Goal: Task Accomplishment & Management: Use online tool/utility

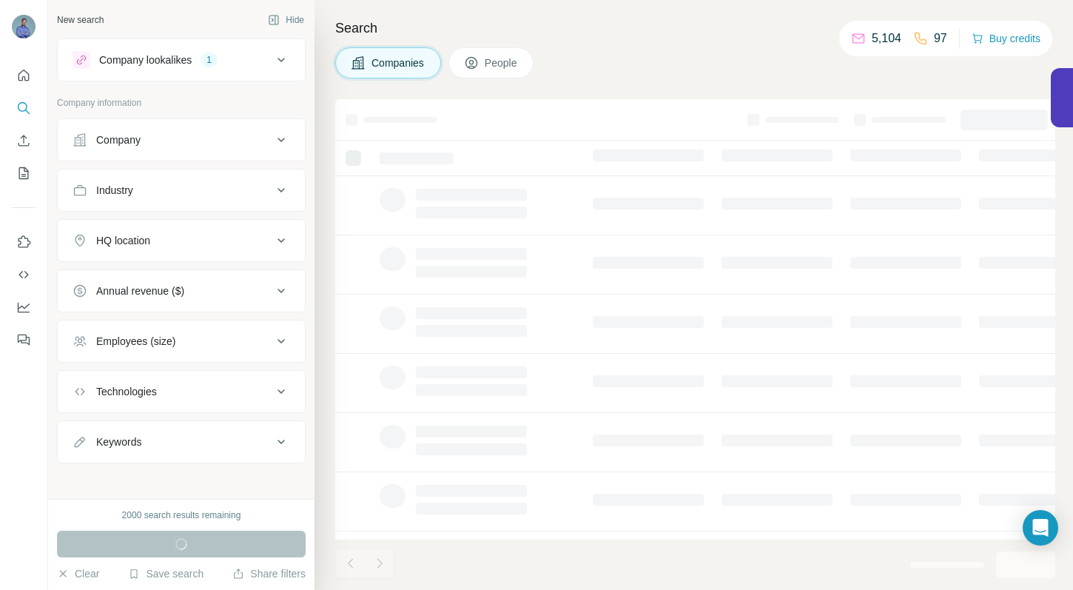
click at [193, 238] on div "HQ location" at bounding box center [173, 240] width 200 height 15
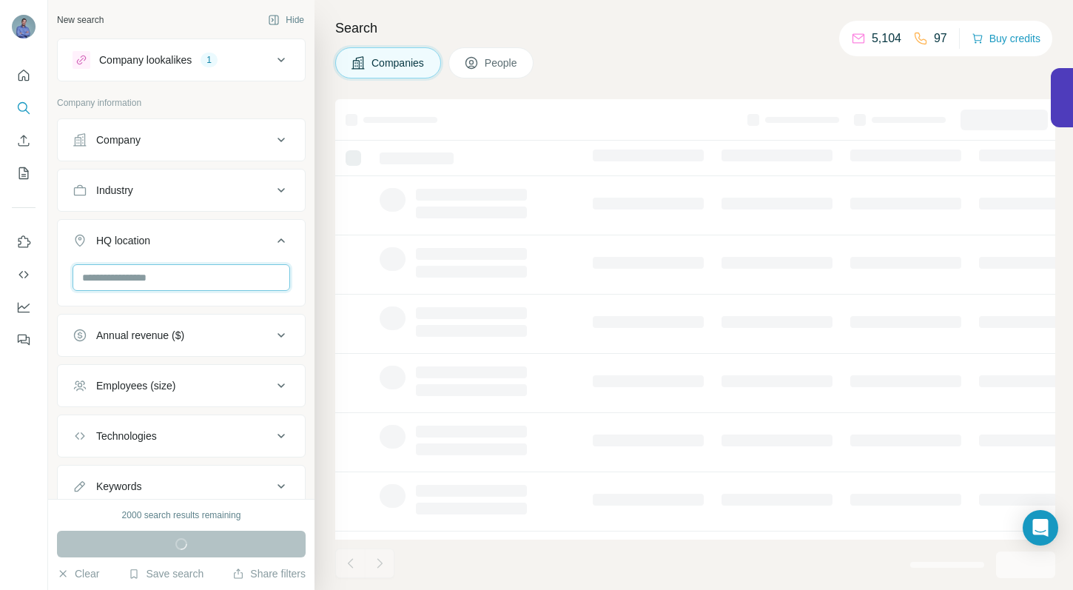
click at [171, 275] on input "text" at bounding box center [182, 277] width 218 height 27
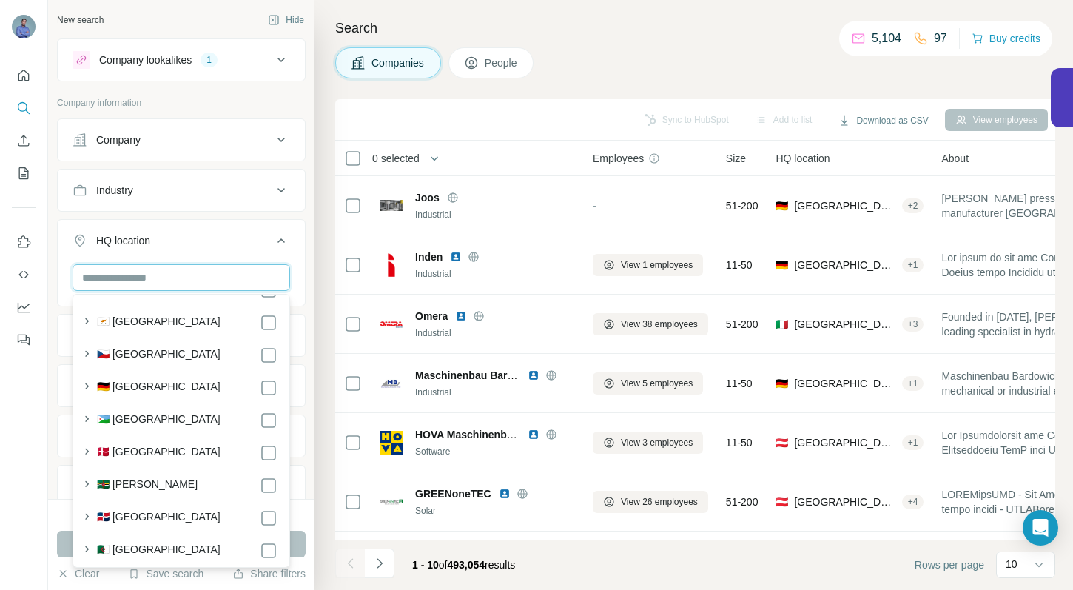
scroll to position [1702, 0]
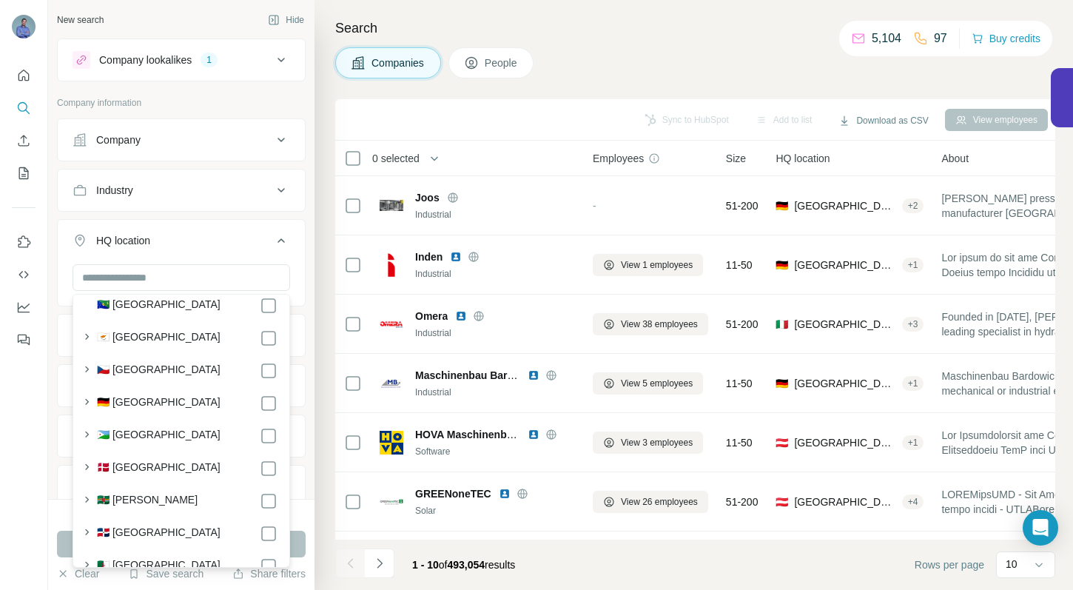
click at [147, 412] on label "🇩🇪 [GEOGRAPHIC_DATA]" at bounding box center [159, 404] width 124 height 18
click at [383, 110] on div "Sync to HubSpot Add to list Download as CSV View employees" at bounding box center [696, 120] width 706 height 26
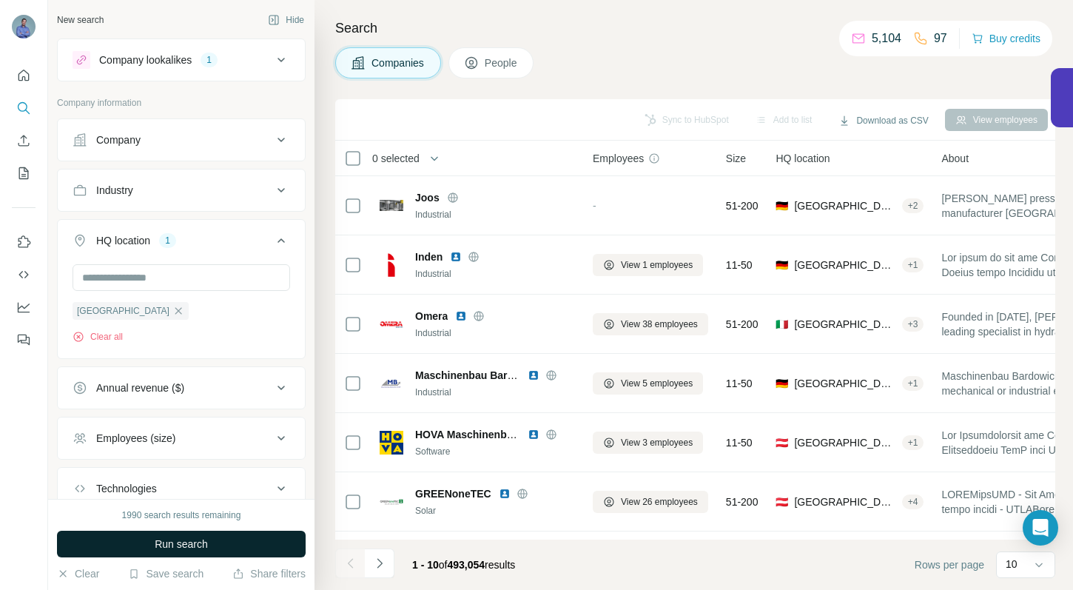
click at [208, 542] on span "Run search" at bounding box center [181, 544] width 53 height 15
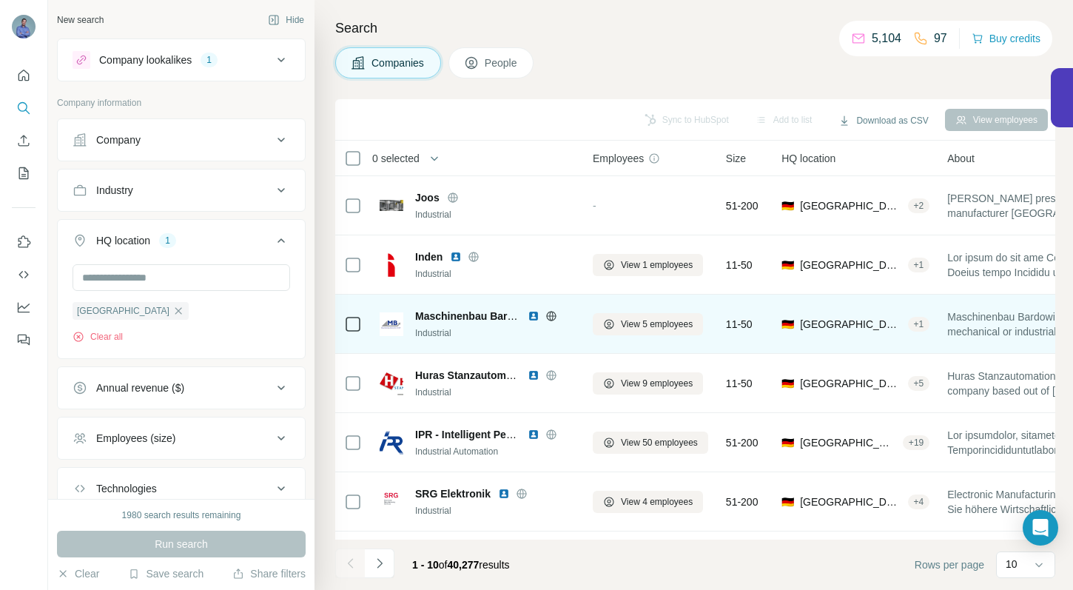
click at [535, 315] on img at bounding box center [534, 316] width 12 height 12
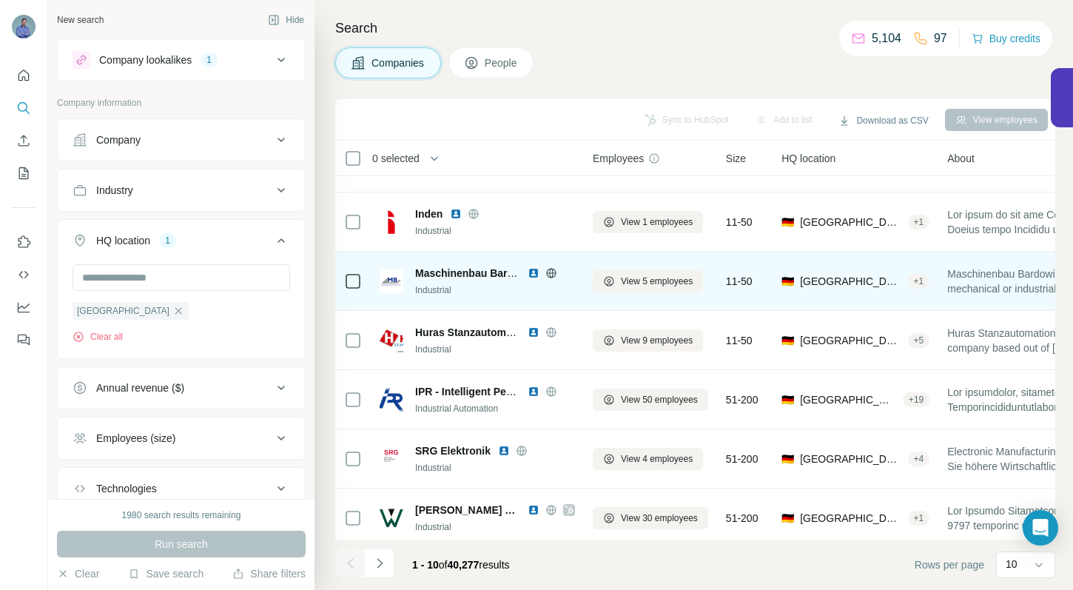
scroll to position [52, 0]
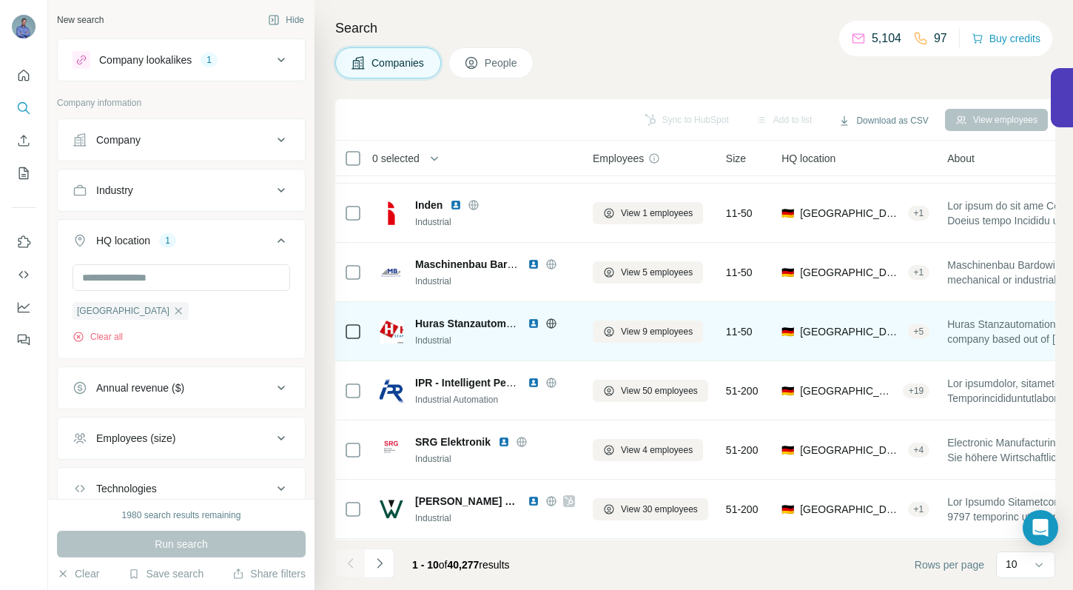
click at [536, 323] on img at bounding box center [534, 324] width 12 height 12
click at [534, 321] on img at bounding box center [534, 324] width 12 height 12
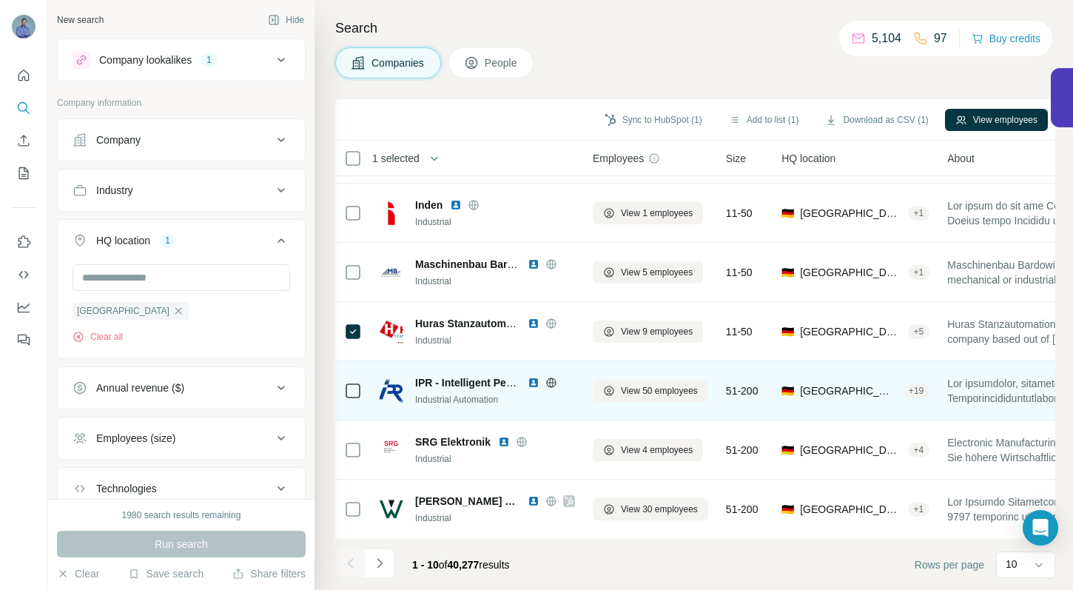
click at [535, 379] on img at bounding box center [534, 383] width 12 height 12
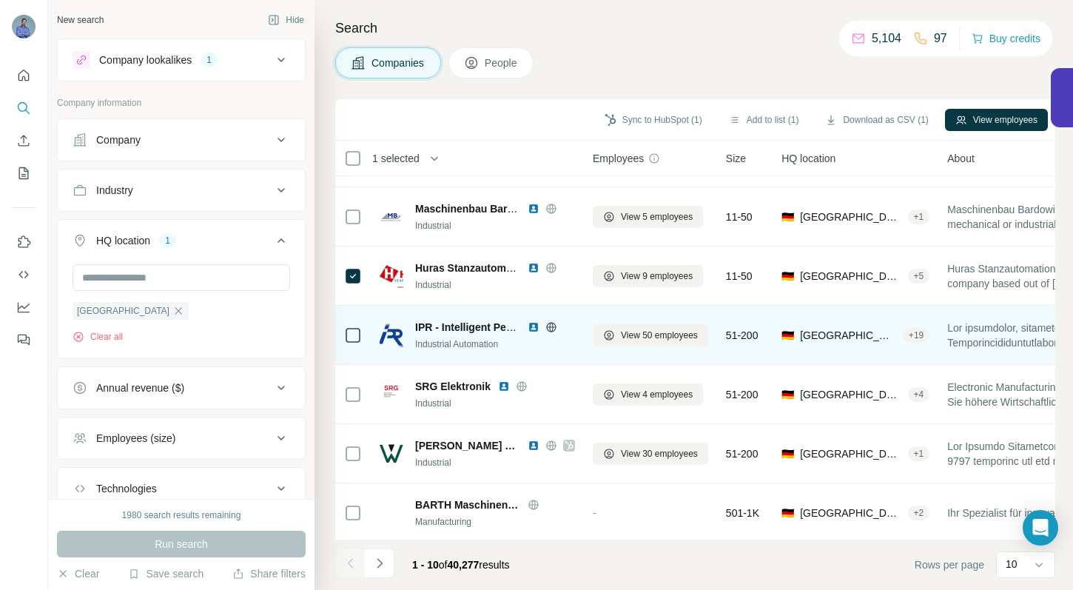
scroll to position [113, 0]
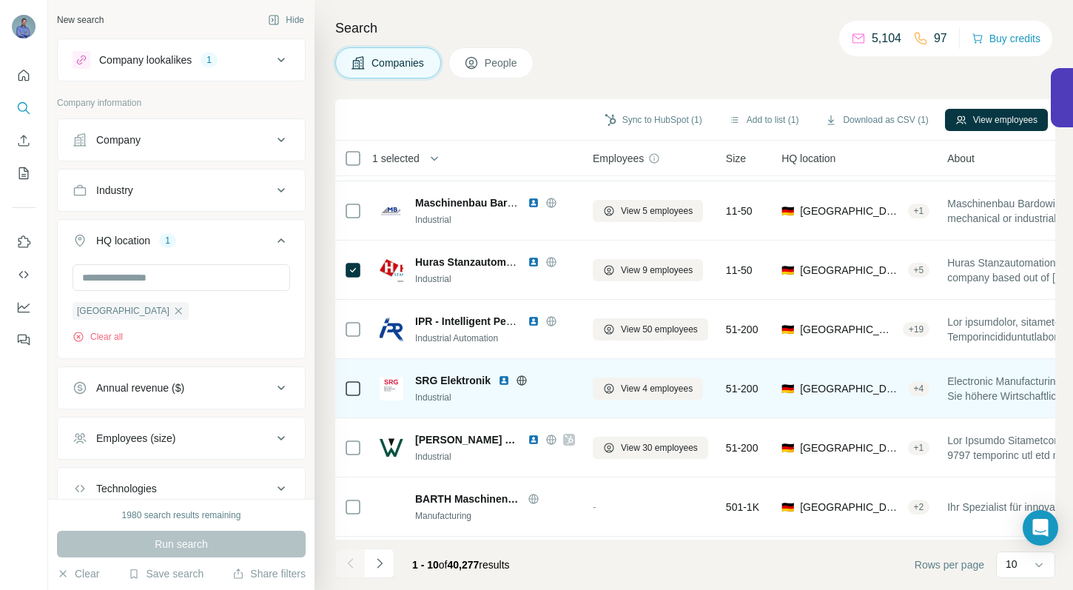
click at [501, 383] on img at bounding box center [504, 381] width 12 height 12
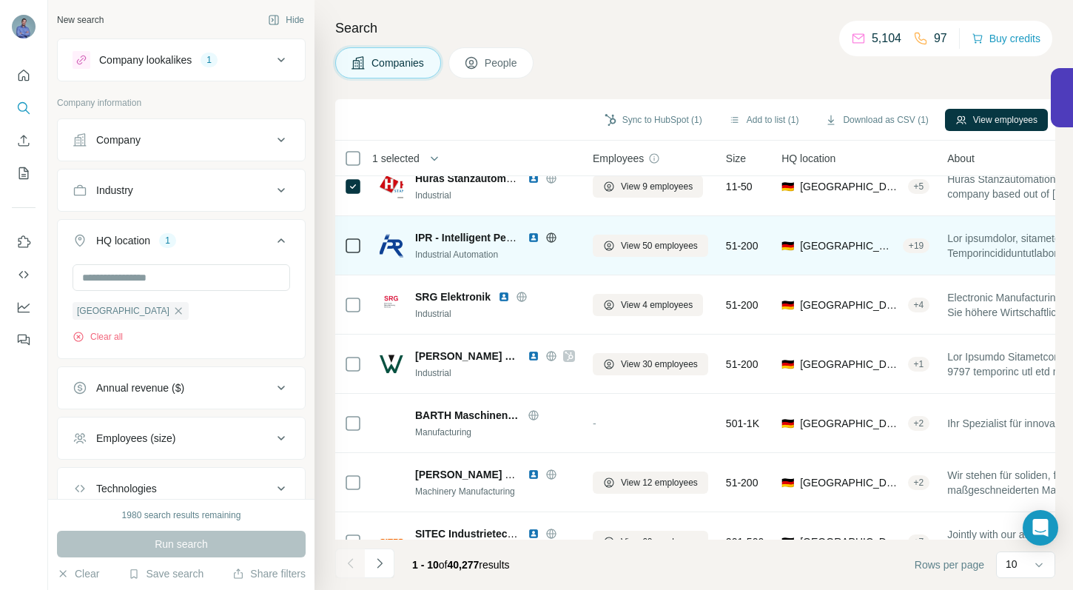
scroll to position [207, 0]
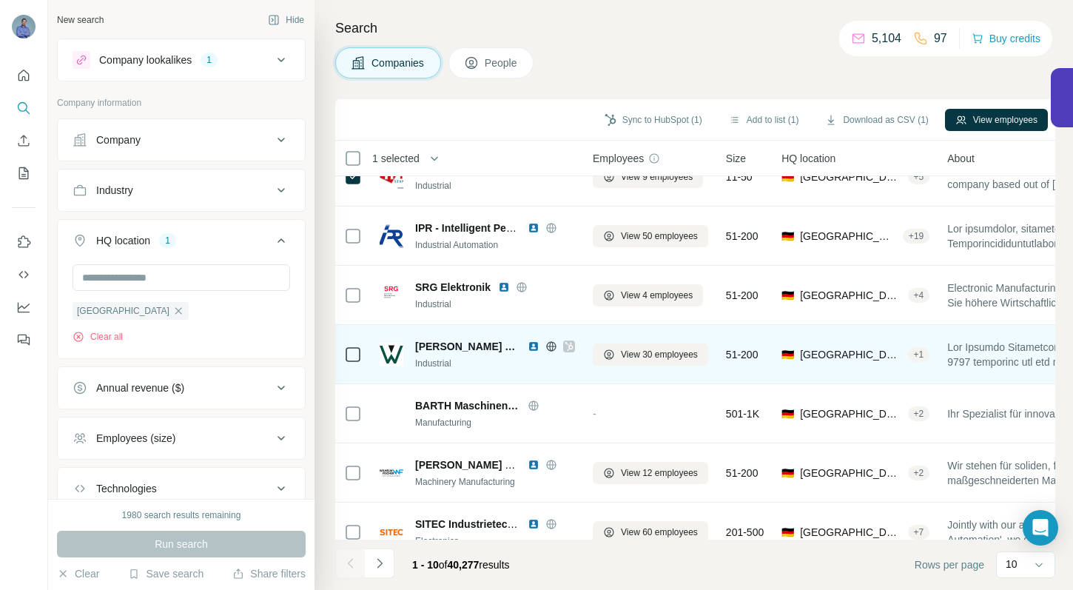
click at [535, 345] on img at bounding box center [534, 347] width 12 height 12
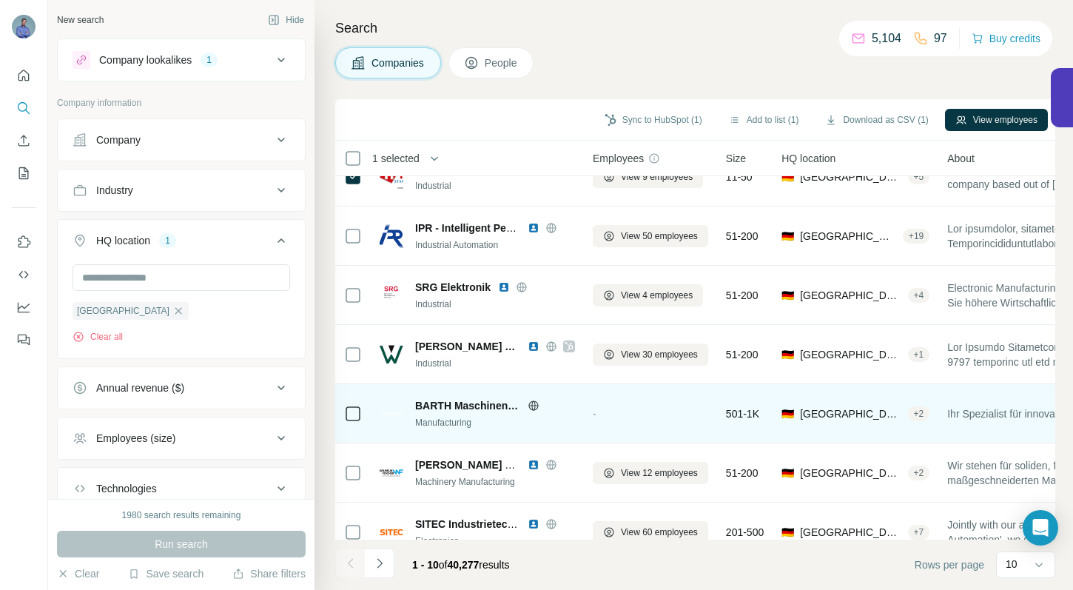
scroll to position [229, 0]
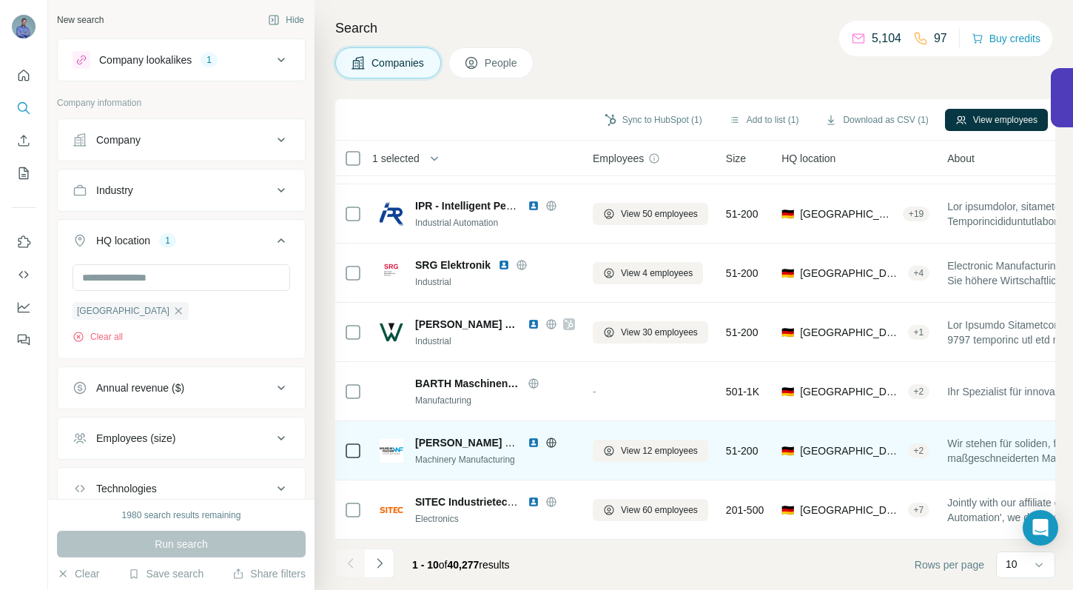
click at [530, 444] on img at bounding box center [534, 443] width 12 height 12
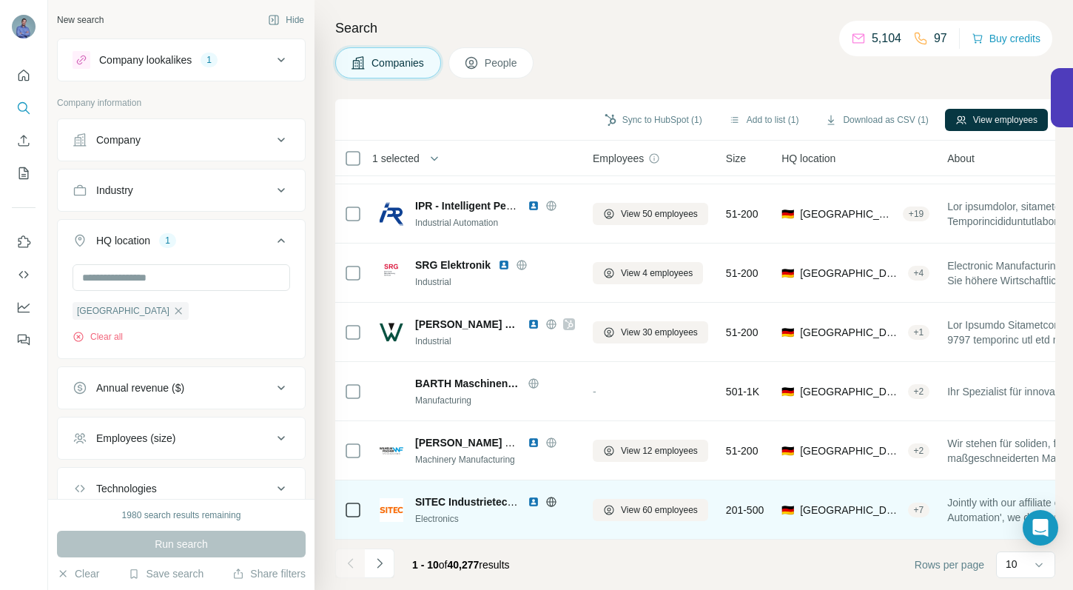
click at [462, 505] on span "SITEC Industrietechnologie" at bounding box center [482, 502] width 135 height 12
click at [533, 500] on img at bounding box center [534, 502] width 12 height 12
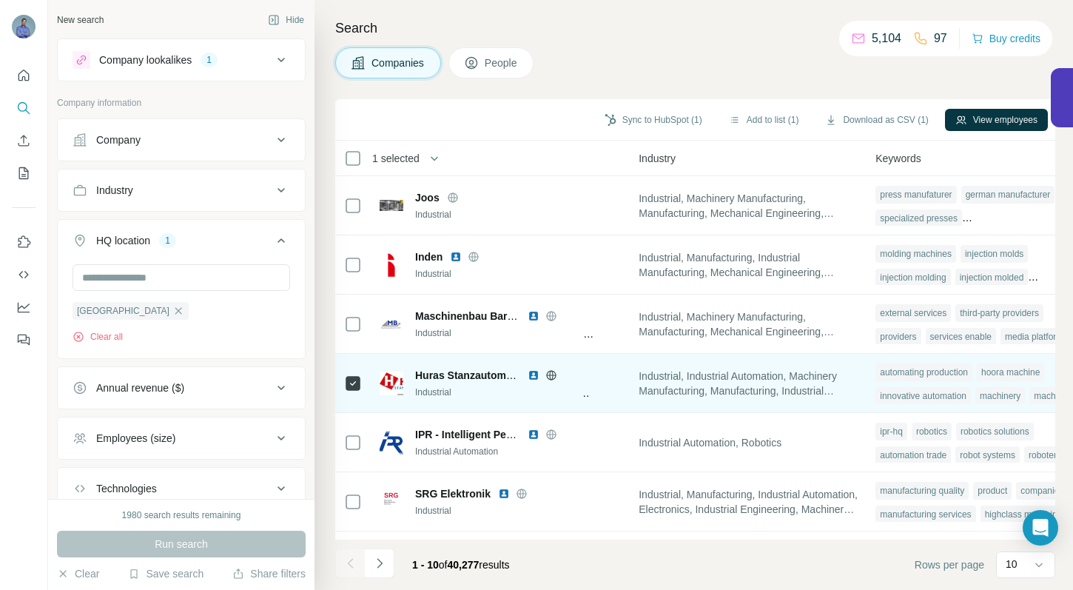
scroll to position [0, 1071]
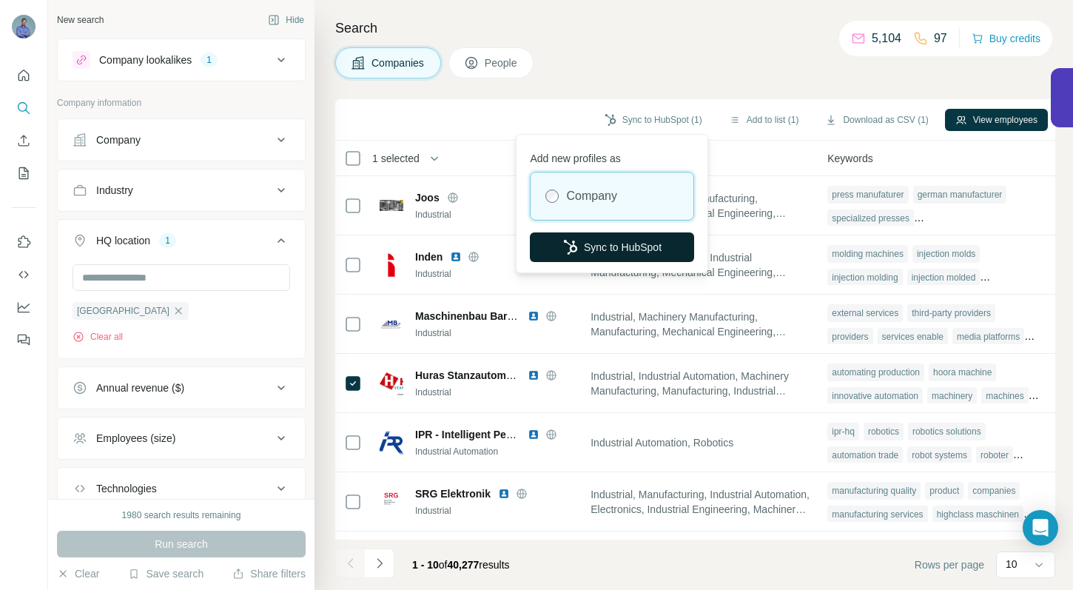
click at [623, 247] on button "Sync to HubSpot" at bounding box center [612, 247] width 164 height 30
